Goal: Use online tool/utility: Utilize a website feature to perform a specific function

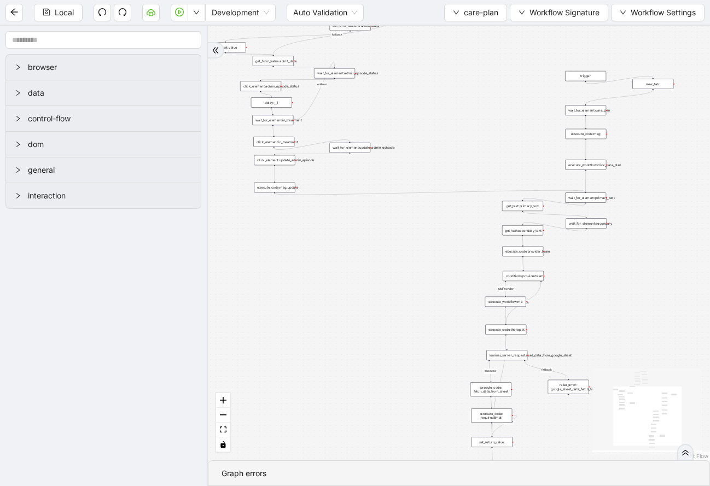
click at [592, 200] on div "wait_for_element:primary_text" at bounding box center [585, 197] width 41 height 10
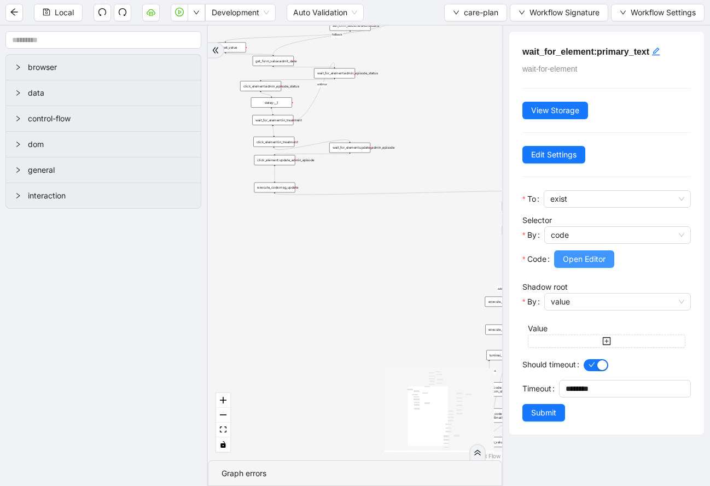
click at [583, 255] on span "Open Editor" at bounding box center [584, 259] width 43 height 12
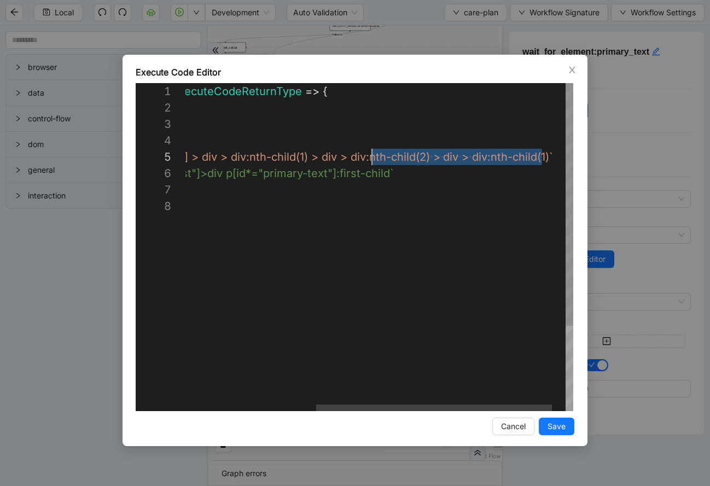
scroll to position [66, 373]
drag, startPoint x: 543, startPoint y: 156, endPoint x: 343, endPoint y: 156, distance: 200.7
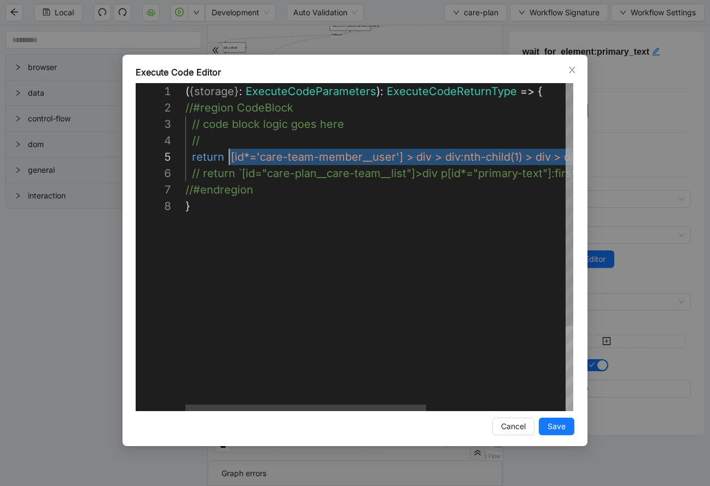
scroll to position [66, 44]
drag, startPoint x: 545, startPoint y: 156, endPoint x: 228, endPoint y: 151, distance: 317.2
click at [228, 151] on div "( { storage } : ExecuteCodeParameters ): ExecuteCodeReturnType => { //#region C…" at bounding box center [491, 304] width 612 height 443
click at [670, 169] on div "**********" at bounding box center [355, 243] width 710 height 486
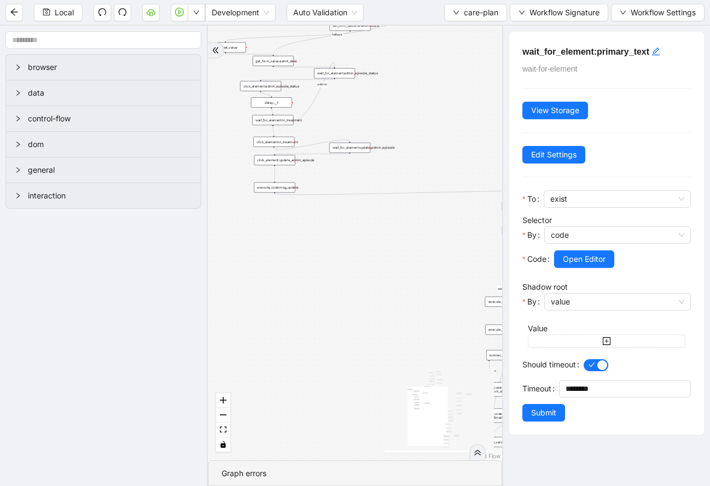
click at [450, 188] on div "addProvider fallback success fallback has_new_admit_date fallback onError onErr…" at bounding box center [355, 243] width 294 height 435
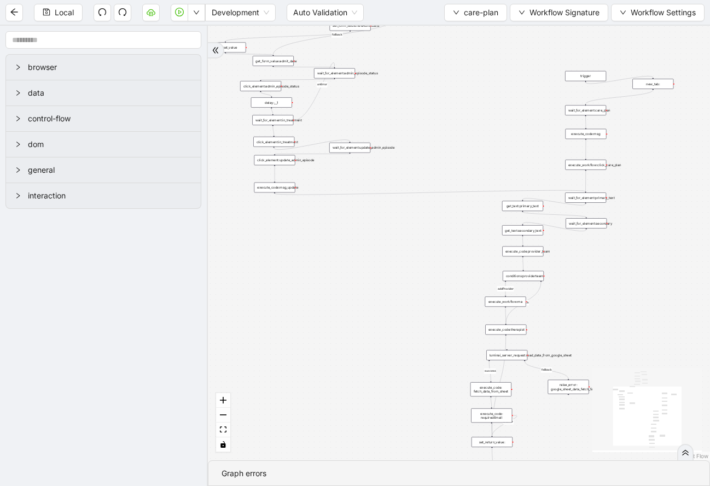
click at [600, 116] on div "addProvider fallback success fallback has_new_admit_date fallback onError onErr…" at bounding box center [459, 243] width 502 height 435
click at [599, 111] on div "wait_for_element:care_plan" at bounding box center [585, 110] width 41 height 10
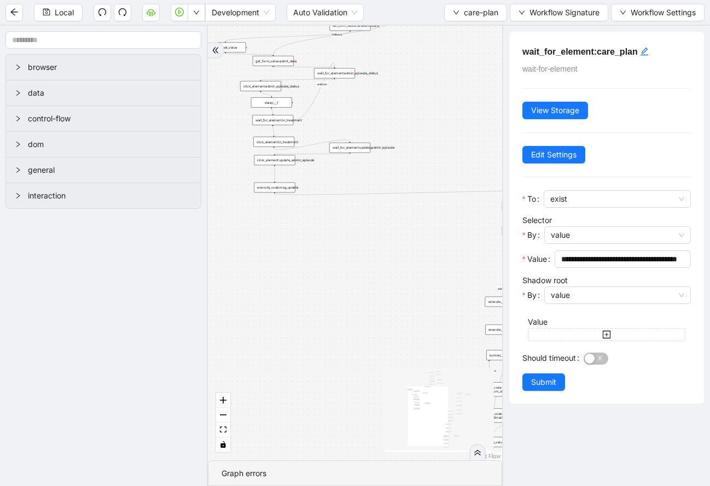
click at [454, 135] on div "addProvider fallback success fallback has_new_admit_date fallback onError onErr…" at bounding box center [355, 243] width 294 height 435
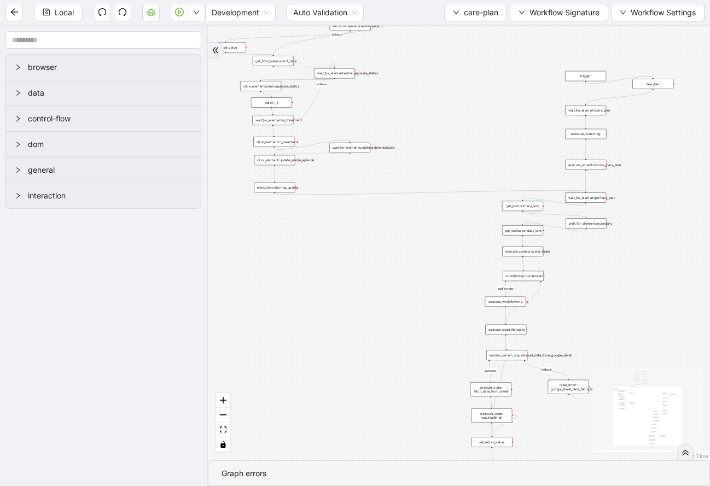
click at [597, 199] on div "wait_for_element:primary_text" at bounding box center [585, 197] width 41 height 10
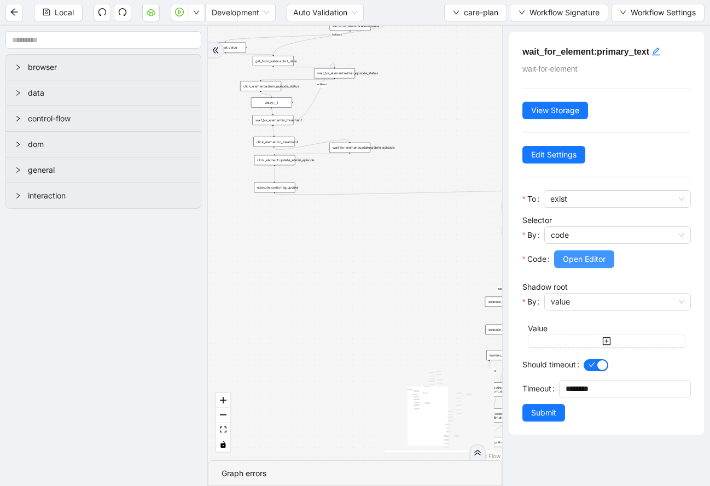
click at [586, 255] on span "Open Editor" at bounding box center [584, 259] width 43 height 12
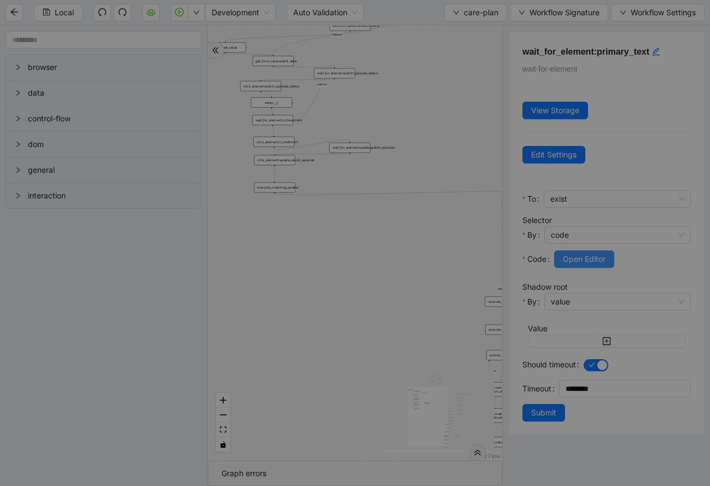
scroll to position [115, 0]
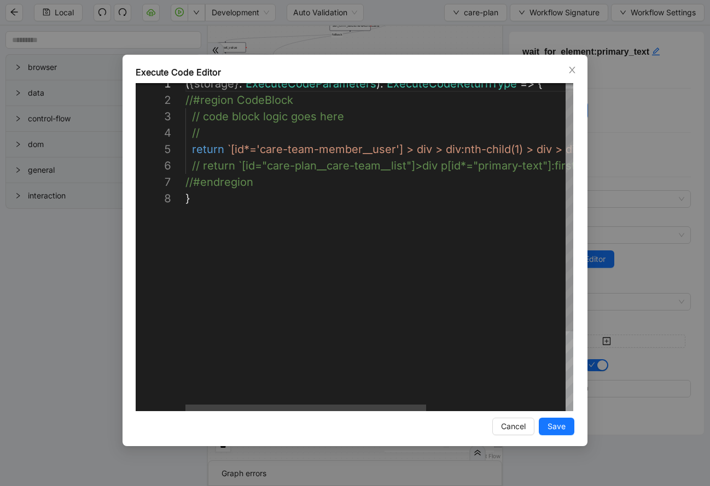
click at [400, 151] on div "( { storage } : ExecuteCodeParameters ): ExecuteCodeReturnType => { //#region C…" at bounding box center [491, 296] width 612 height 443
paste textarea "**********"
click at [401, 149] on div "( { storage } : ExecuteCodeParameters ): ExecuteCodeReturnType => { //#region C…" at bounding box center [520, 296] width 671 height 443
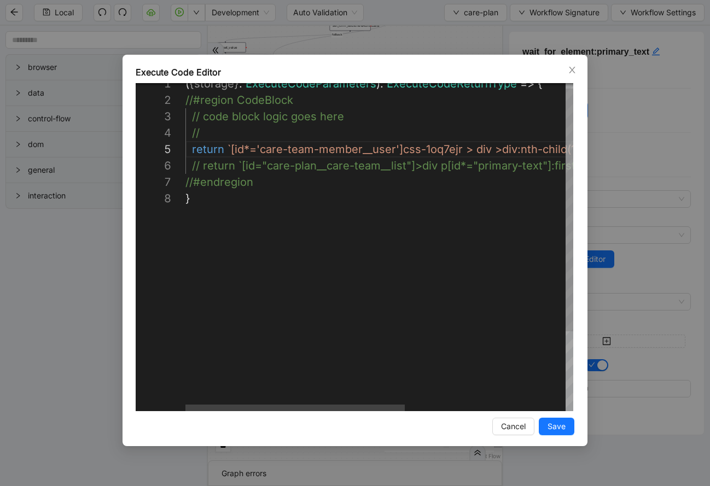
scroll to position [66, 218]
type textarea "**********"
click at [553, 431] on span "Save" at bounding box center [556, 426] width 18 height 12
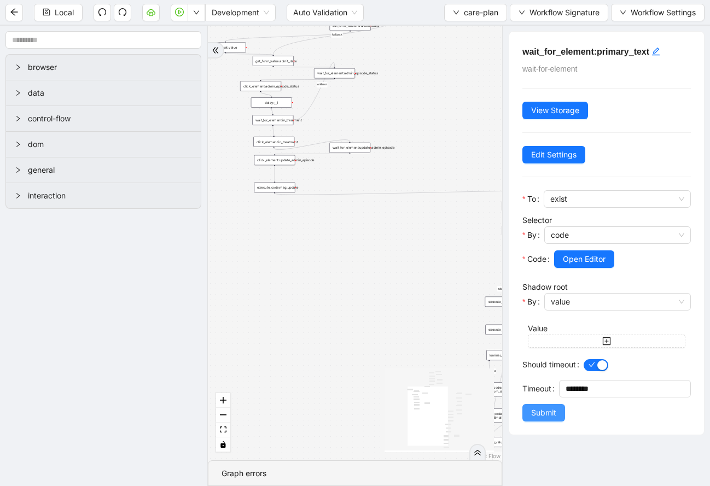
click at [545, 415] on span "Submit" at bounding box center [543, 413] width 25 height 12
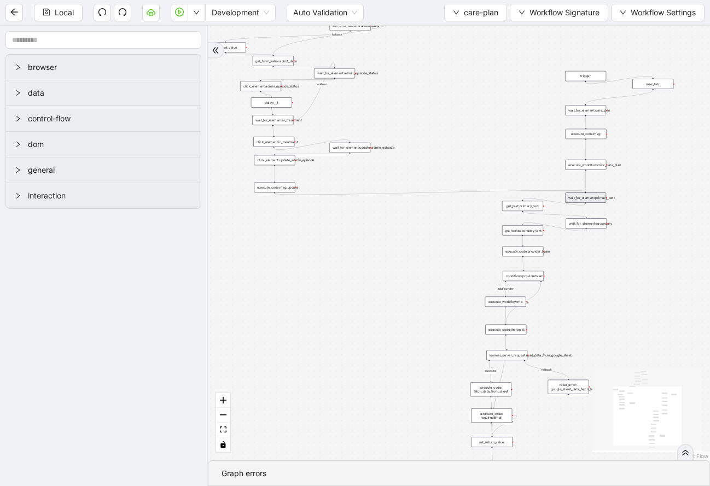
click at [527, 203] on div "get_text:primary_text" at bounding box center [522, 206] width 41 height 10
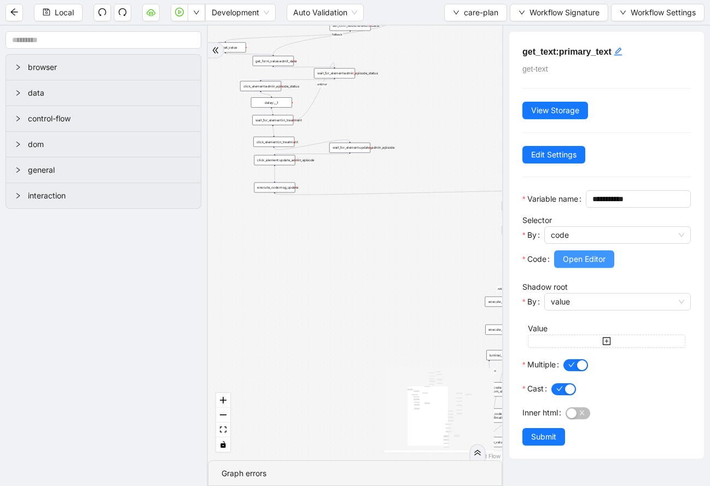
click at [578, 268] on button "Open Editor" at bounding box center [584, 258] width 60 height 17
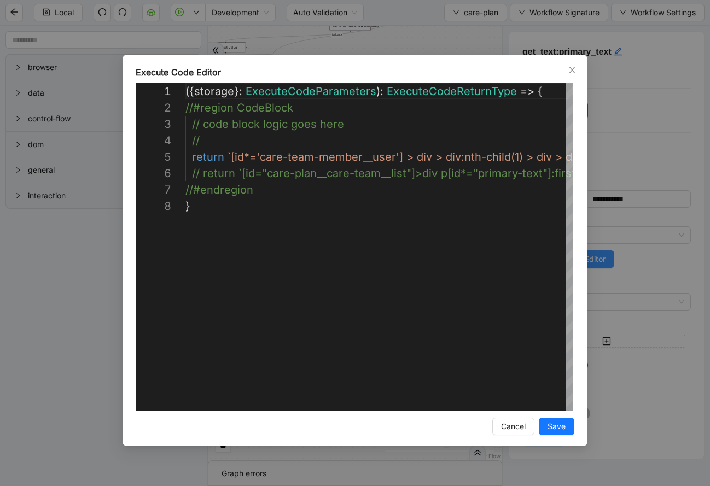
scroll to position [115, 0]
click at [399, 156] on div "( { storage } : ExecuteCodeParameters ): ExecuteCodeReturnType => { //#region C…" at bounding box center [491, 304] width 612 height 443
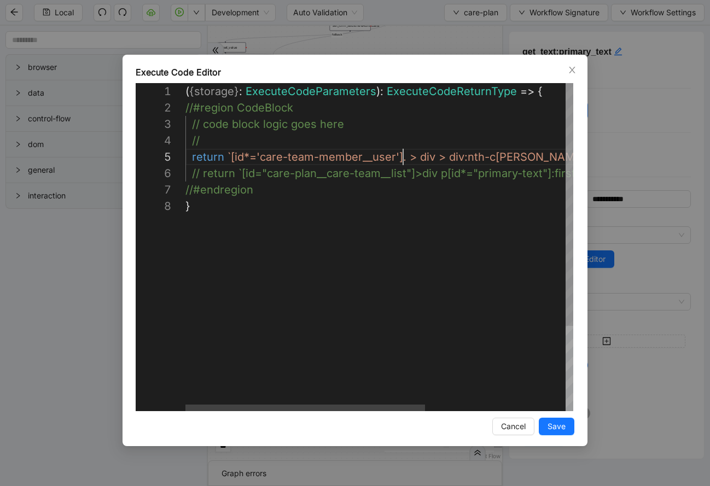
paste textarea "**********"
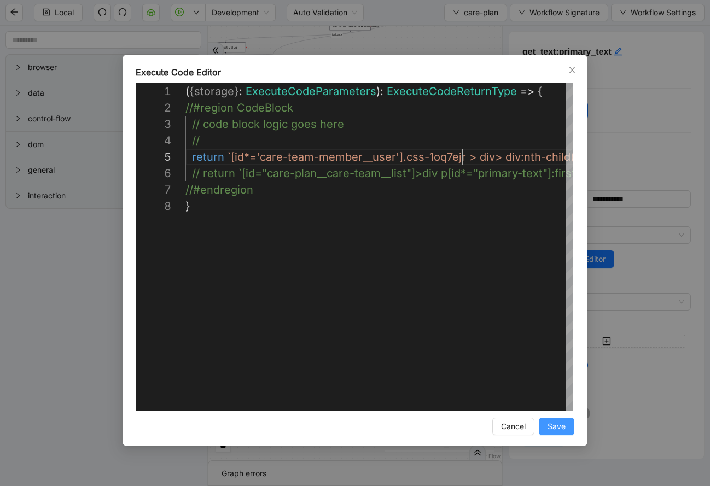
type textarea "**********"
click at [558, 428] on span "Save" at bounding box center [556, 426] width 18 height 12
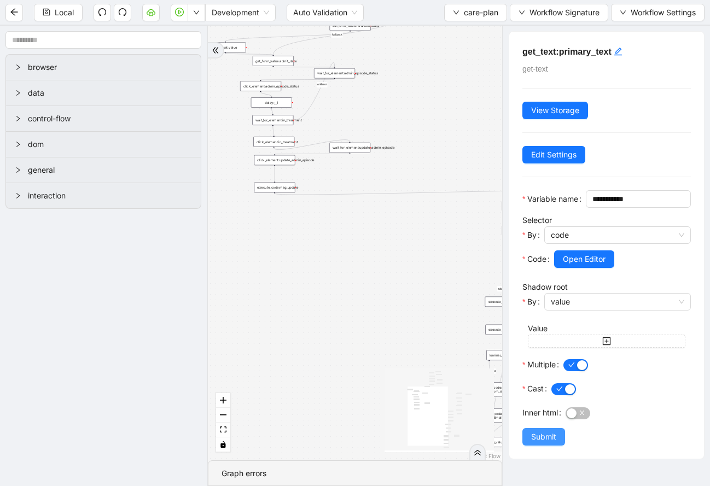
click at [539, 443] on span "Submit" at bounding box center [543, 437] width 25 height 12
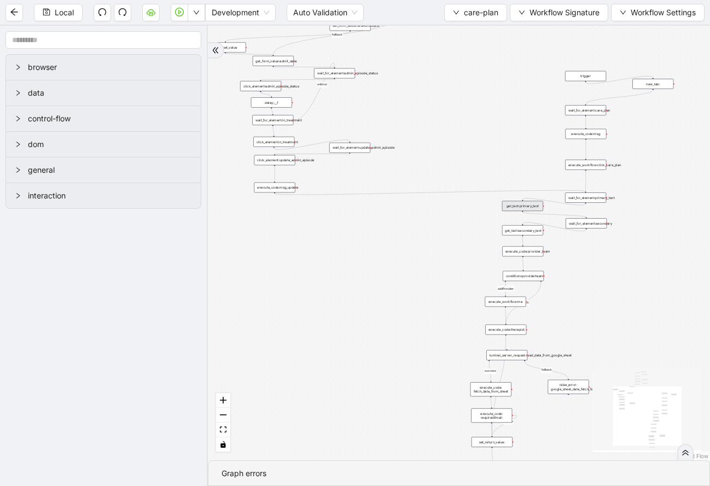
click at [588, 227] on div "wait_for_element:secondary" at bounding box center [585, 223] width 41 height 10
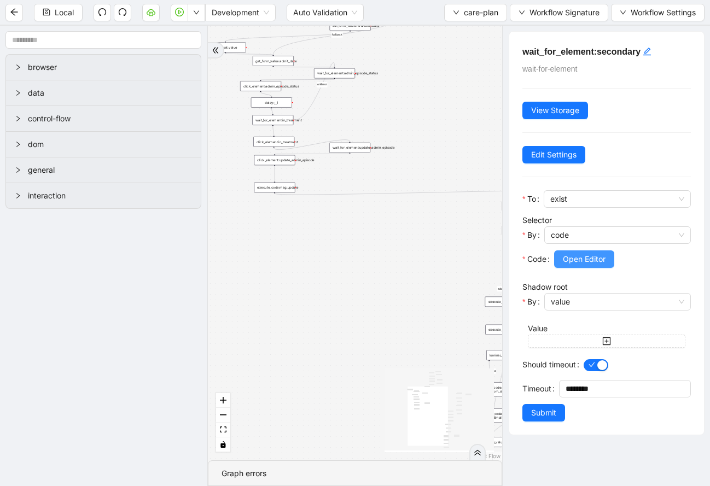
click at [604, 254] on span "Open Editor" at bounding box center [584, 259] width 43 height 12
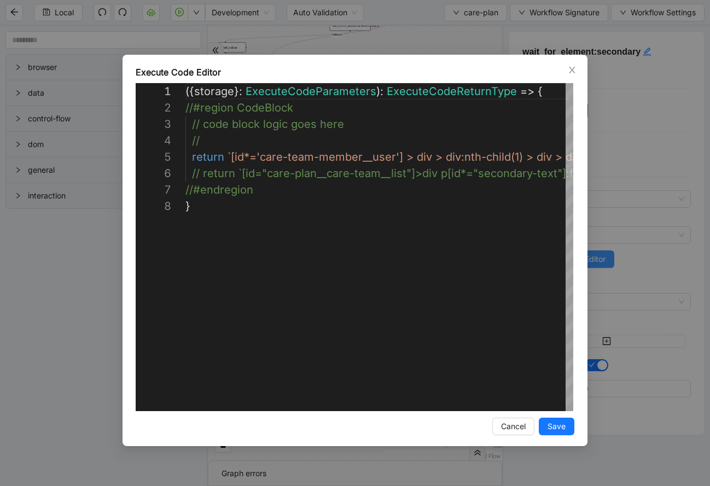
scroll to position [115, 0]
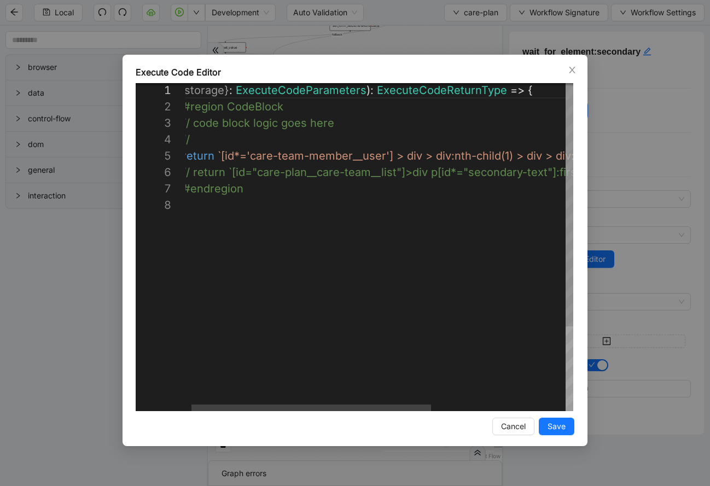
click at [390, 154] on div "( { storage } : ExecuteCodeParameters ): ExecuteCodeReturnType => { //#region C…" at bounding box center [483, 303] width 615 height 443
paste textarea "**********"
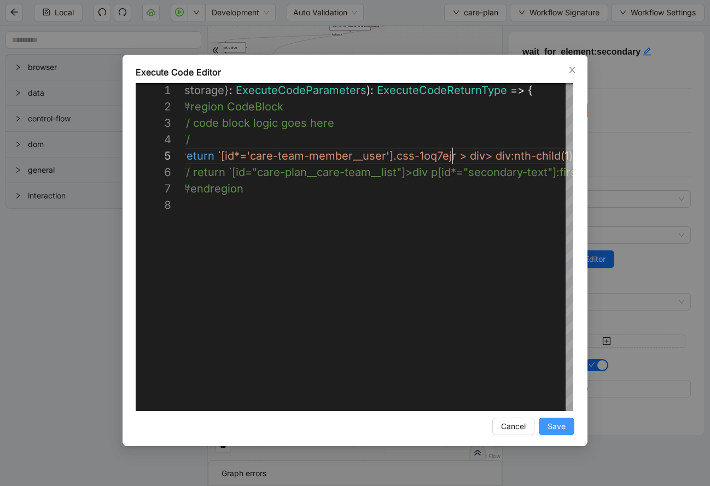
type textarea "**********"
click at [554, 425] on span "Save" at bounding box center [556, 426] width 18 height 12
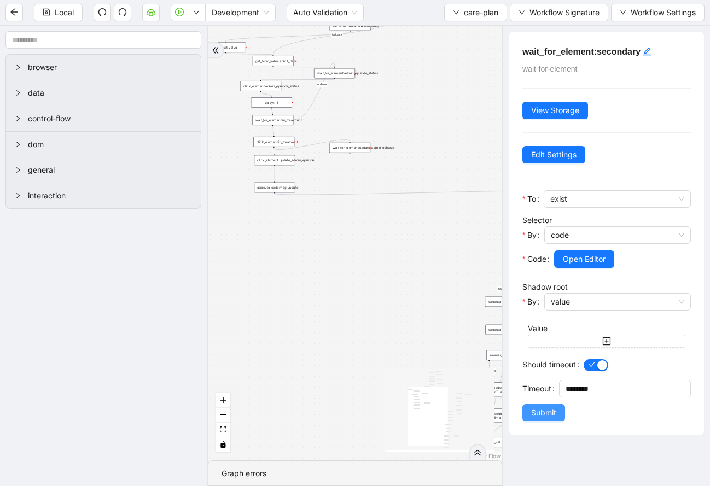
click at [546, 410] on span "Submit" at bounding box center [543, 413] width 25 height 12
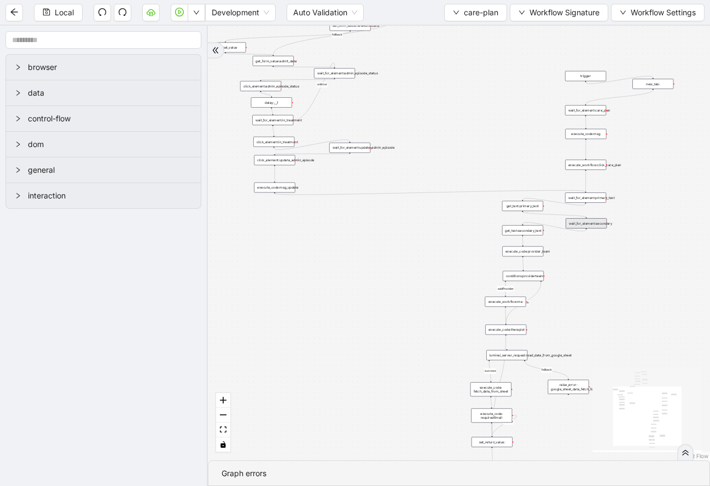
click at [531, 230] on div "get_text:secondary_text" at bounding box center [522, 230] width 41 height 10
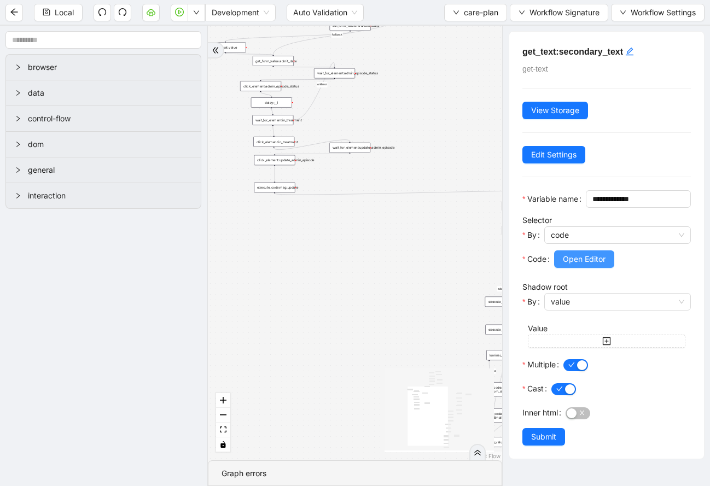
click at [566, 265] on span "Open Editor" at bounding box center [584, 259] width 43 height 12
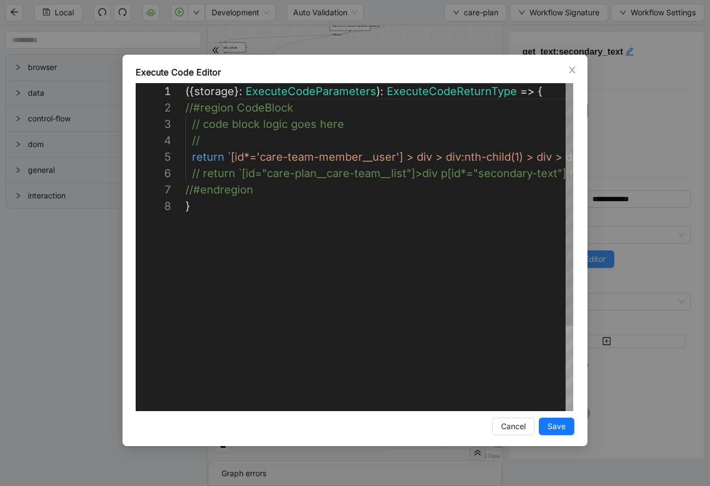
scroll to position [115, 0]
click at [398, 156] on div "( { storage } : ExecuteCodeParameters ): ExecuteCodeReturnType => { //#region C…" at bounding box center [492, 304] width 615 height 443
paste textarea "**********"
type textarea "**********"
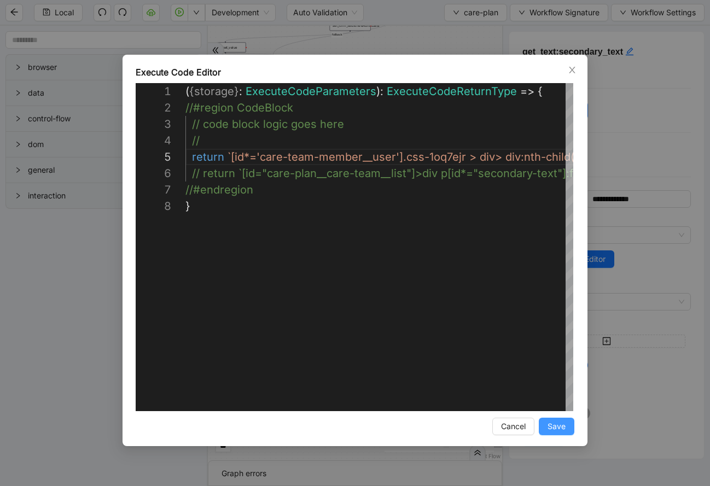
click at [559, 426] on span "Save" at bounding box center [556, 426] width 18 height 12
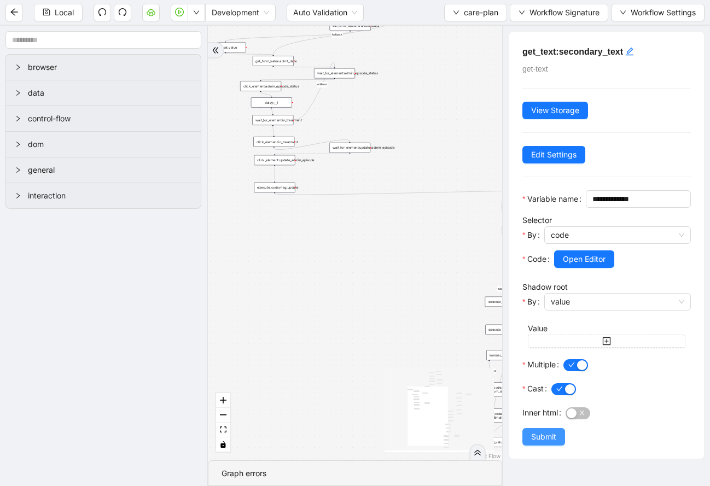
click at [548, 446] on button "Submit" at bounding box center [543, 436] width 43 height 17
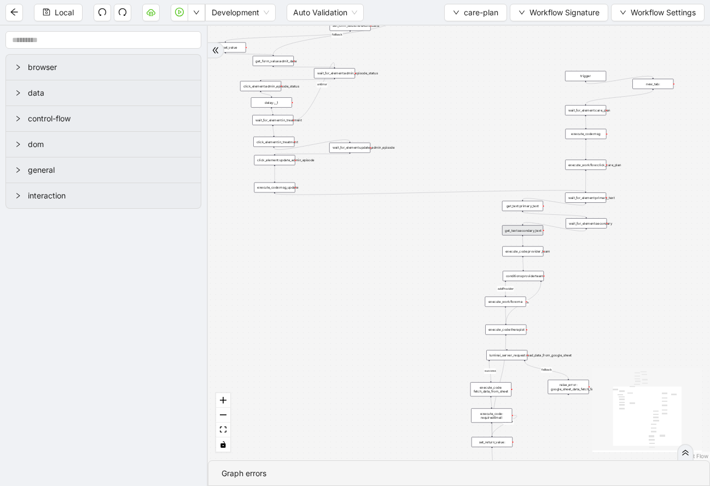
click at [531, 231] on div "get_text:secondary_text" at bounding box center [522, 230] width 41 height 10
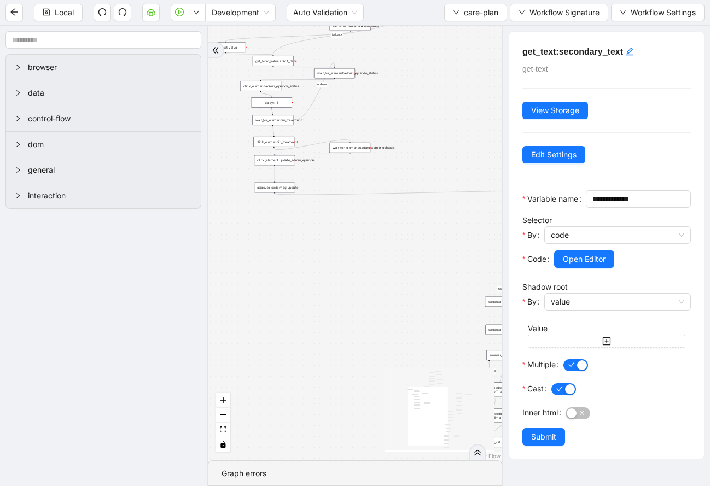
click at [467, 242] on div "addProvider fallback success fallback has_new_admit_date fallback onError onErr…" at bounding box center [355, 243] width 294 height 435
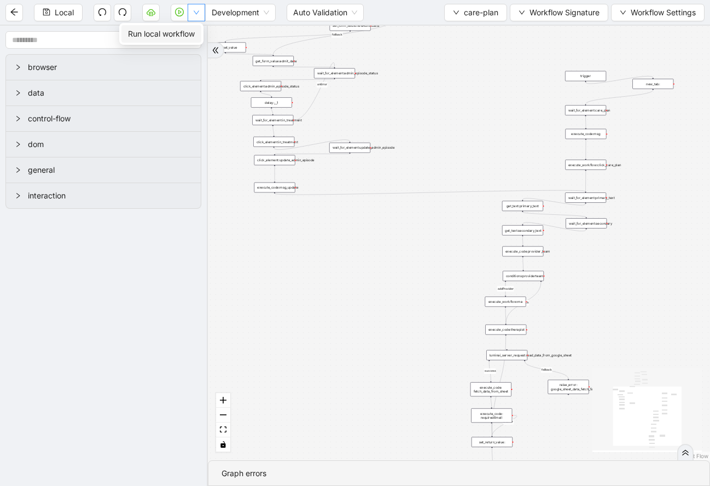
click at [201, 12] on button "button" at bounding box center [196, 12] width 17 height 17
click at [183, 34] on span "Run local workflow" at bounding box center [161, 34] width 67 height 12
click at [188, 38] on span "Run local workflow" at bounding box center [161, 34] width 67 height 12
